Goal: Information Seeking & Learning: Learn about a topic

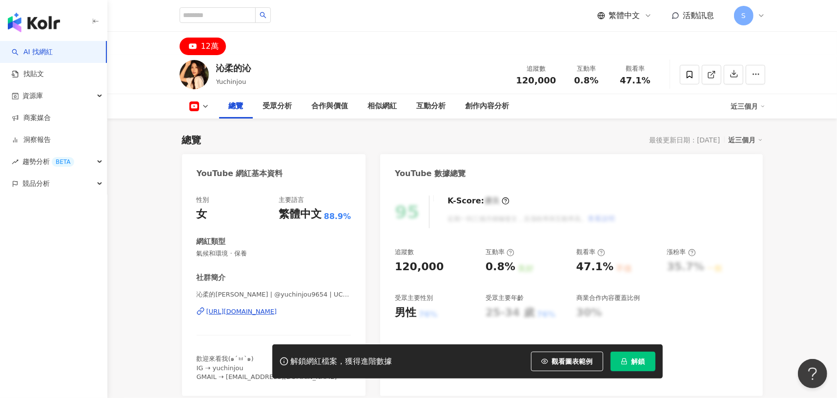
scroll to position [60, 0]
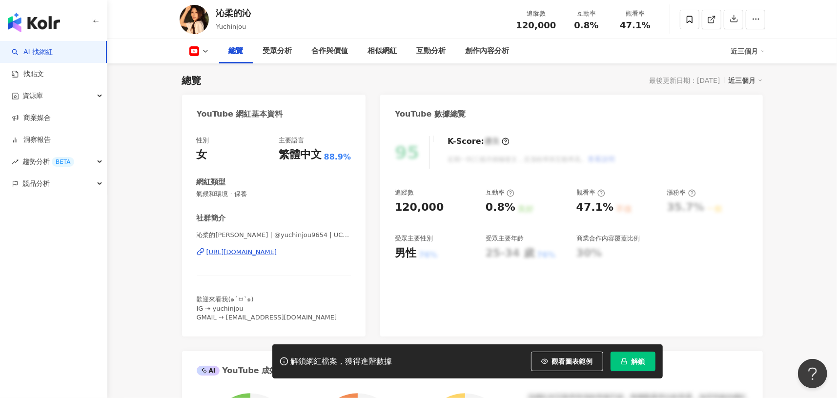
click at [285, 185] on div "網紅類型" at bounding box center [274, 182] width 155 height 10
click at [637, 363] on span "解鎖" at bounding box center [639, 362] width 14 height 8
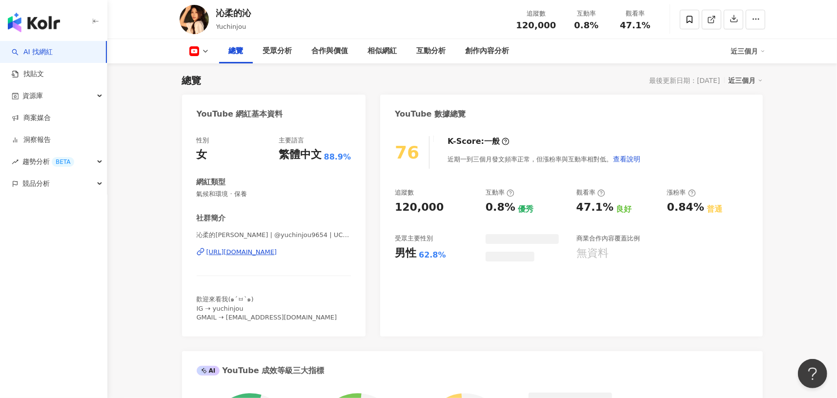
click at [479, 274] on div "76 K-Score : 一般 近期一到三個月發文頻率正常，但漲粉率與互動率相對低。 查看說明 追蹤數 120,000 互動率 0.8% 優秀 觀看率 47.…" at bounding box center [571, 231] width 382 height 210
